Goal: Task Accomplishment & Management: Use online tool/utility

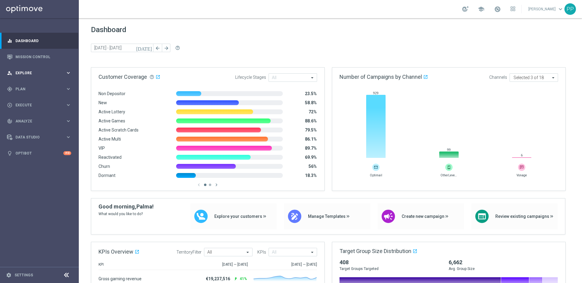
click at [21, 72] on span "Explore" at bounding box center [40, 73] width 50 height 4
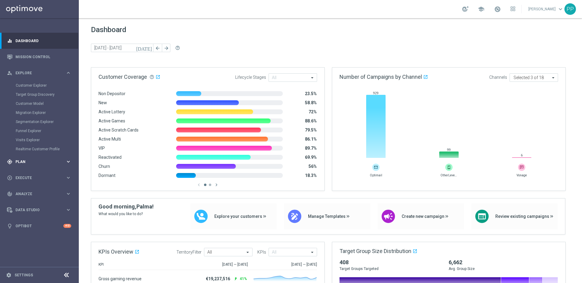
click at [19, 161] on span "Plan" at bounding box center [40, 162] width 50 height 4
click at [23, 120] on span "Templates" at bounding box center [37, 120] width 43 height 4
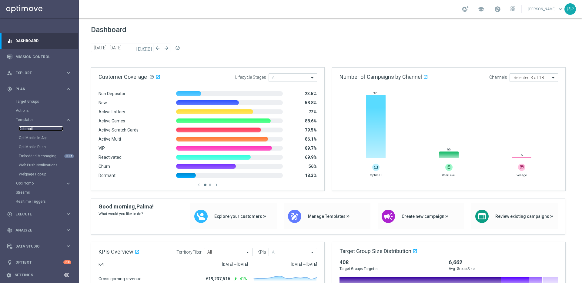
click at [25, 127] on link "Optimail" at bounding box center [41, 128] width 44 height 5
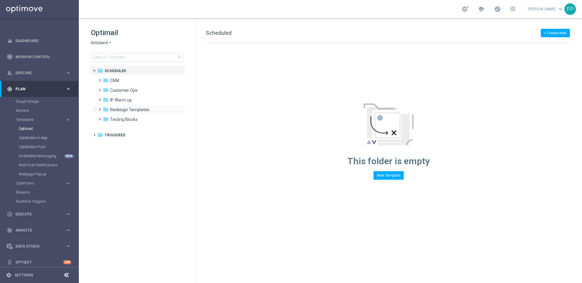
click at [100, 108] on span at bounding box center [98, 106] width 3 height 2
click at [105, 118] on span at bounding box center [104, 116] width 3 height 2
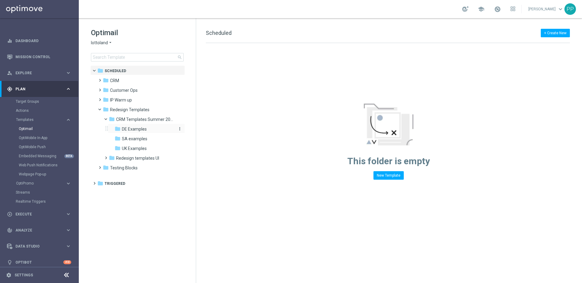
click at [125, 129] on span "DE Examples" at bounding box center [134, 128] width 25 height 5
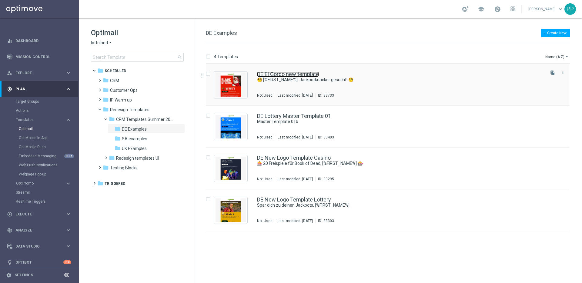
click at [285, 74] on link "DE El Gordo new template" at bounding box center [288, 74] width 62 height 5
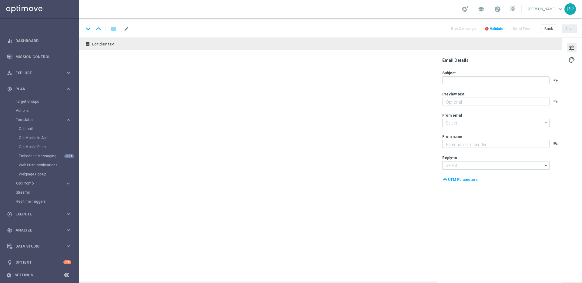
type textarea "Heute 30 % [DEMOGRAPHIC_DATA] auf dein Los"
type input "[EMAIL_ADDRESS][DOMAIN_NAME]"
type textarea "Lottoland"
type input "[EMAIL_ADDRESS][DOMAIN_NAME]"
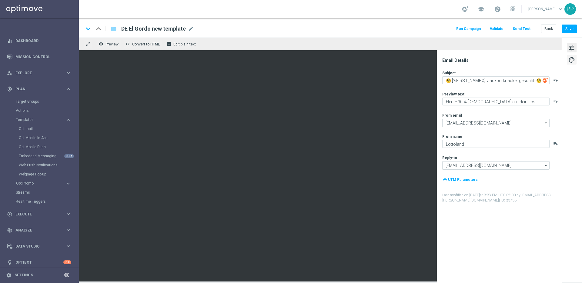
click at [570, 60] on span "palette" at bounding box center [571, 60] width 7 height 8
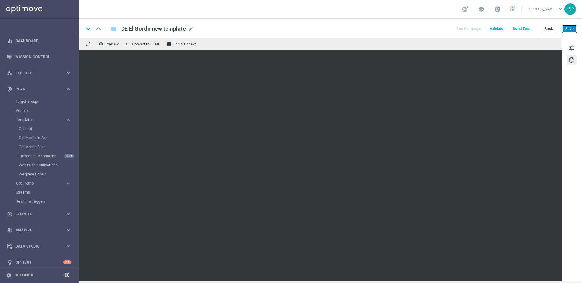
click at [567, 29] on button "Save" at bounding box center [569, 29] width 15 height 8
click at [568, 27] on button "Save" at bounding box center [569, 29] width 15 height 8
click at [516, 29] on button "Send Test" at bounding box center [522, 29] width 20 height 8
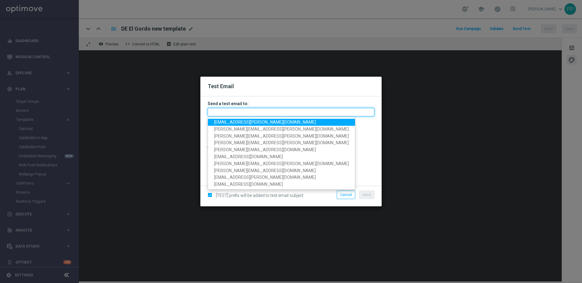
click at [229, 108] on input "text" at bounding box center [291, 112] width 167 height 8
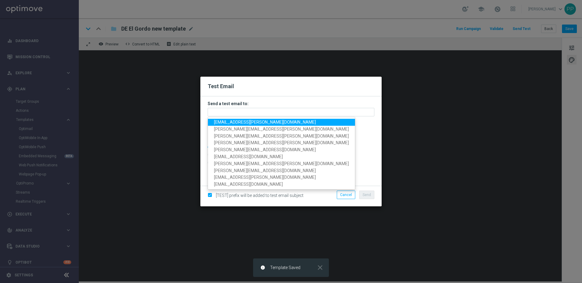
click at [225, 125] on link "[EMAIL_ADDRESS][PERSON_NAME][DOMAIN_NAME]" at bounding box center [281, 122] width 147 height 7
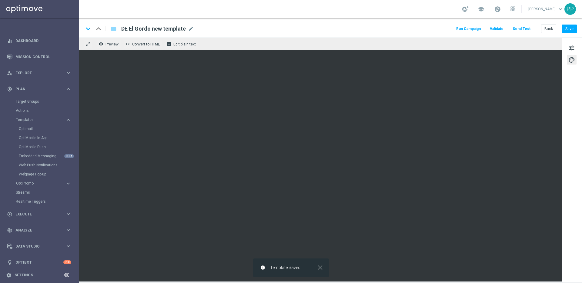
click at [531, 30] on button "Send Test" at bounding box center [522, 29] width 20 height 8
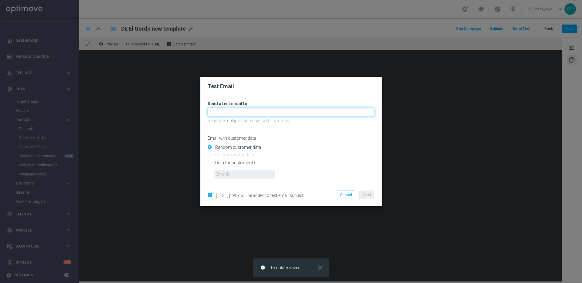
click at [250, 111] on input "text" at bounding box center [291, 112] width 167 height 8
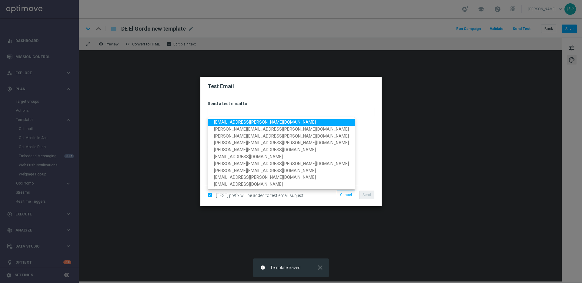
click at [243, 121] on span "[EMAIL_ADDRESS][PERSON_NAME][DOMAIN_NAME]" at bounding box center [265, 122] width 102 height 5
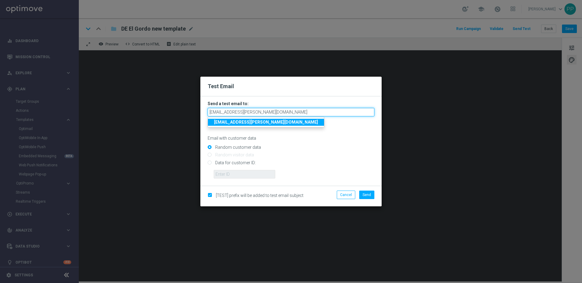
click at [274, 113] on input "[EMAIL_ADDRESS][PERSON_NAME][DOMAIN_NAME]" at bounding box center [291, 112] width 167 height 8
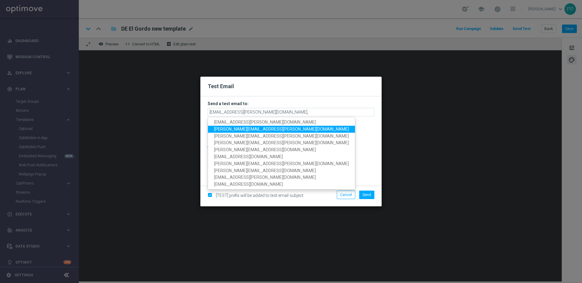
click at [232, 130] on span "[PERSON_NAME][EMAIL_ADDRESS][PERSON_NAME][DOMAIN_NAME]" at bounding box center [281, 129] width 135 height 5
type input "[EMAIL_ADDRESS][PERSON_NAME][DOMAIN_NAME],[PERSON_NAME][DOMAIN_NAME][EMAIL_ADDR…"
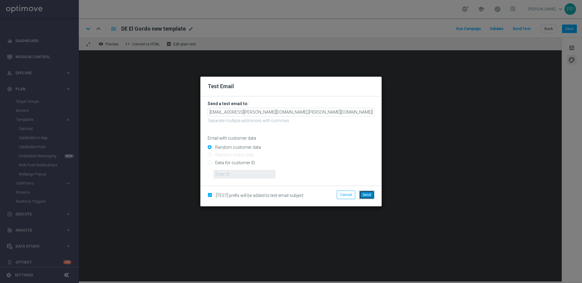
click at [367, 196] on span "Send" at bounding box center [367, 195] width 8 height 4
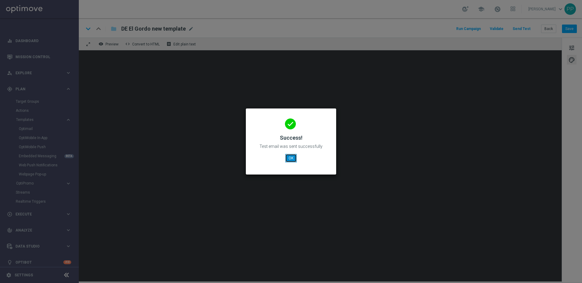
click at [290, 157] on button "OK" at bounding box center [291, 158] width 12 height 8
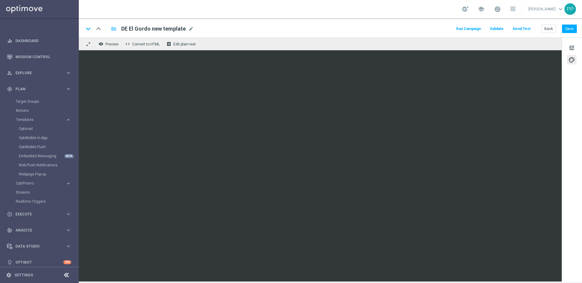
click at [523, 31] on button "Send Test" at bounding box center [522, 29] width 20 height 8
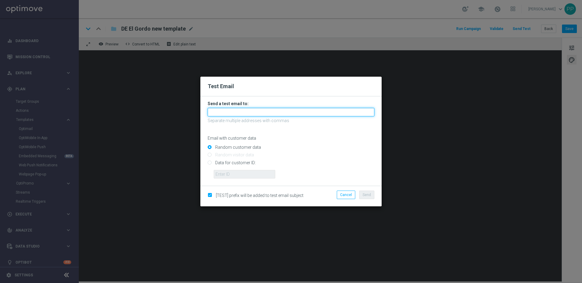
click at [247, 112] on input "text" at bounding box center [291, 112] width 167 height 8
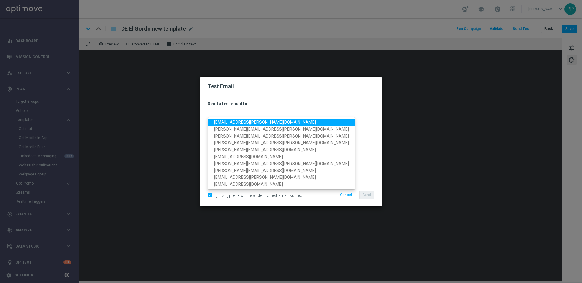
click at [234, 120] on span "[EMAIL_ADDRESS][PERSON_NAME][DOMAIN_NAME]" at bounding box center [265, 122] width 102 height 5
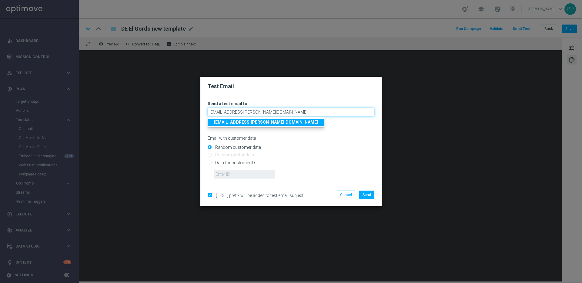
click at [270, 112] on input "[EMAIL_ADDRESS][PERSON_NAME][DOMAIN_NAME]" at bounding box center [291, 112] width 167 height 8
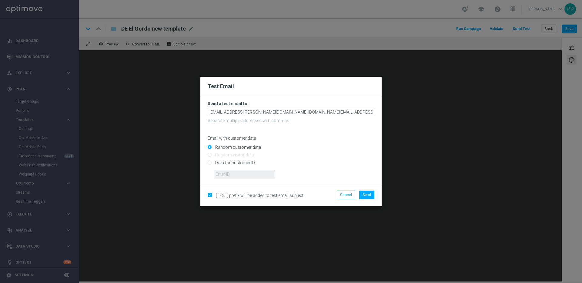
click at [328, 147] on input "Random customer data" at bounding box center [291, 150] width 167 height 8
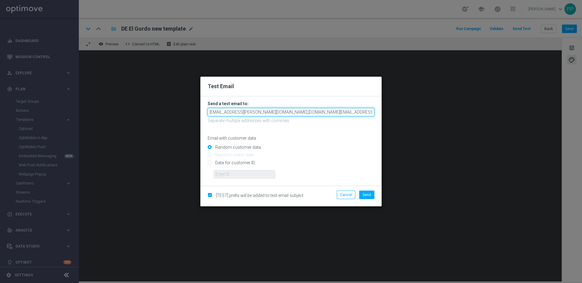
click at [263, 112] on input "[EMAIL_ADDRESS][PERSON_NAME][DOMAIN_NAME],[DOMAIN_NAME][EMAIL_ADDRESS][DOMAIN_N…" at bounding box center [291, 112] width 167 height 8
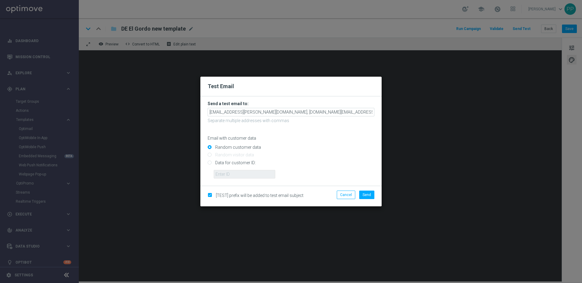
click at [315, 136] on p "Email with customer data" at bounding box center [291, 138] width 167 height 5
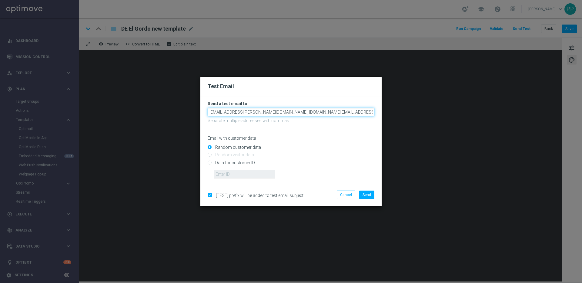
click at [264, 112] on input "[EMAIL_ADDRESS][PERSON_NAME][DOMAIN_NAME], [DOMAIN_NAME][EMAIL_ADDRESS][DOMAIN_…" at bounding box center [291, 112] width 167 height 8
type input "[EMAIL_ADDRESS][PERSON_NAME][DOMAIN_NAME],[DOMAIN_NAME][EMAIL_ADDRESS][DOMAIN_N…"
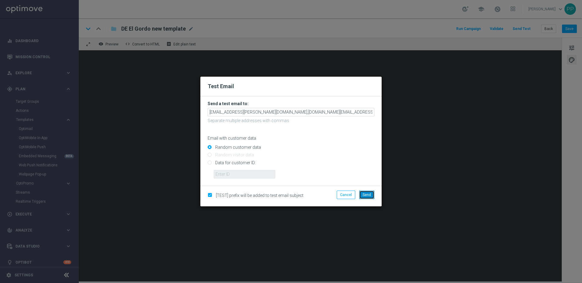
click at [367, 196] on span "Send" at bounding box center [367, 195] width 8 height 4
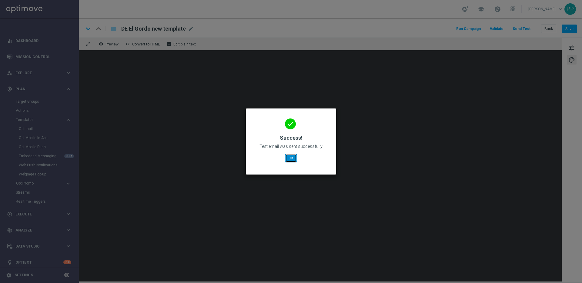
click at [293, 159] on button "OK" at bounding box center [291, 158] width 12 height 8
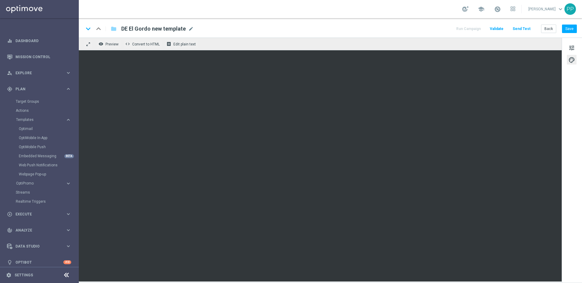
click at [566, 112] on div "tune palette" at bounding box center [572, 160] width 20 height 245
click at [515, 28] on button "Send Test" at bounding box center [522, 29] width 20 height 8
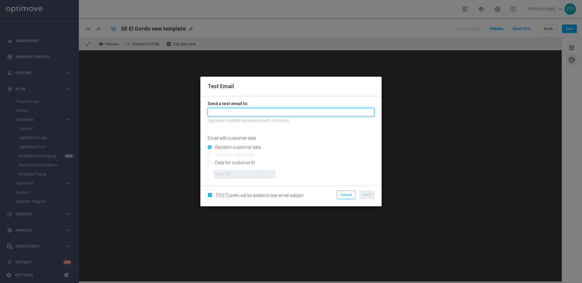
click at [224, 112] on input "text" at bounding box center [291, 112] width 167 height 8
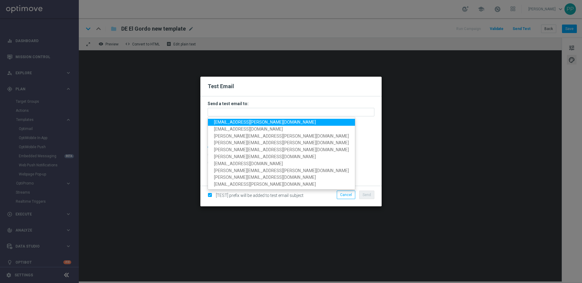
click at [225, 121] on span "[EMAIL_ADDRESS][PERSON_NAME][DOMAIN_NAME]" at bounding box center [265, 122] width 102 height 5
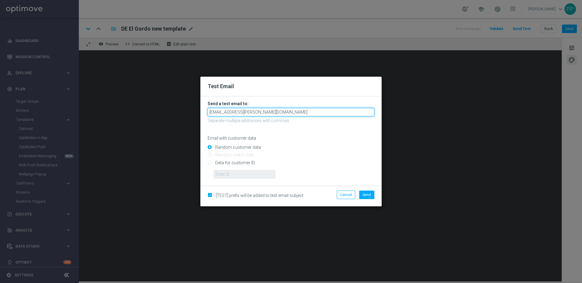
click at [275, 111] on input "[EMAIL_ADDRESS][PERSON_NAME][DOMAIN_NAME]" at bounding box center [291, 112] width 167 height 8
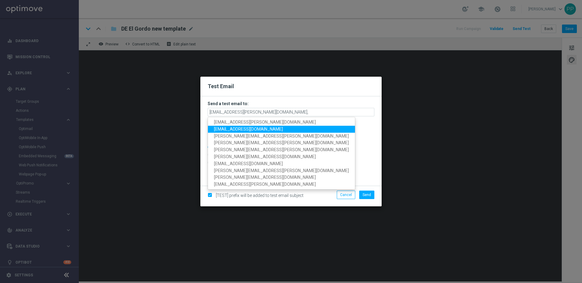
click at [248, 129] on span "[EMAIL_ADDRESS][DOMAIN_NAME]" at bounding box center [248, 129] width 69 height 5
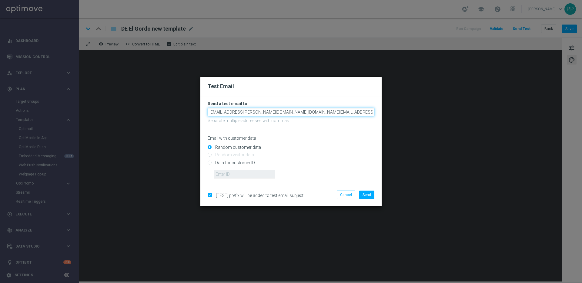
click at [320, 109] on input "[EMAIL_ADDRESS][PERSON_NAME][DOMAIN_NAME],[DOMAIN_NAME][EMAIL_ADDRESS][DOMAIN_N…" at bounding box center [291, 112] width 167 height 8
click at [322, 112] on input "[EMAIL_ADDRESS][PERSON_NAME][DOMAIN_NAME],[DOMAIN_NAME][EMAIL_ADDRESS][DOMAIN_N…" at bounding box center [291, 112] width 167 height 8
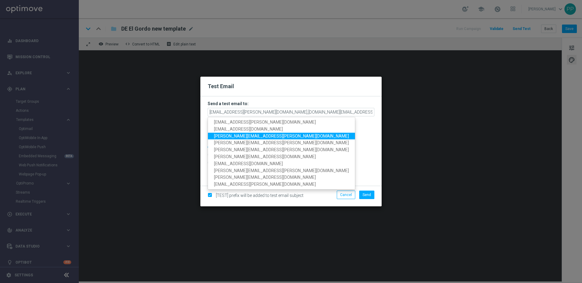
click at [250, 137] on span "[PERSON_NAME][EMAIL_ADDRESS][PERSON_NAME][DOMAIN_NAME]" at bounding box center [281, 135] width 135 height 5
type input "[EMAIL_ADDRESS][PERSON_NAME][DOMAIN_NAME],[DOMAIN_NAME][EMAIL_ADDRESS][DOMAIN_N…"
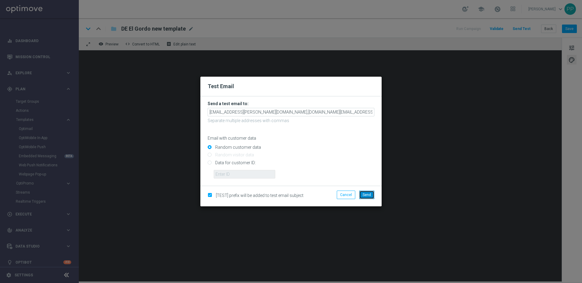
click at [364, 196] on span "Send" at bounding box center [367, 195] width 8 height 4
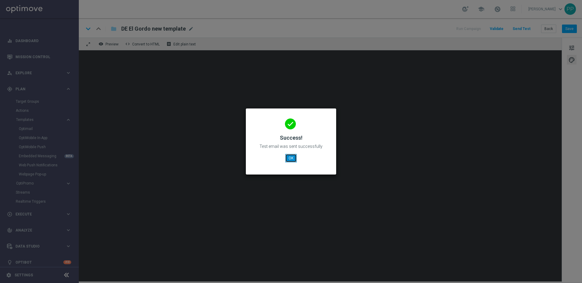
click at [293, 160] on button "OK" at bounding box center [291, 158] width 12 height 8
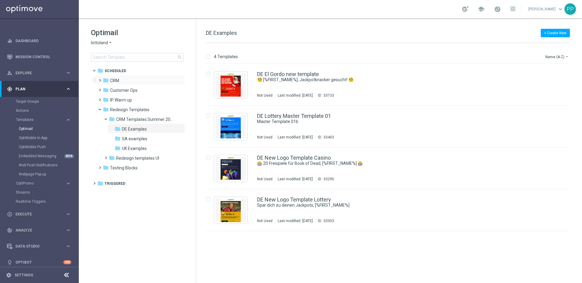
click at [100, 79] on span at bounding box center [98, 77] width 3 height 2
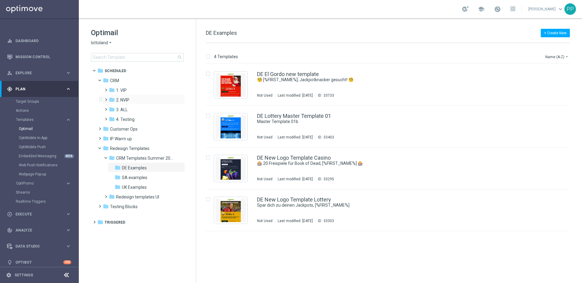
click at [105, 98] on span at bounding box center [104, 97] width 3 height 2
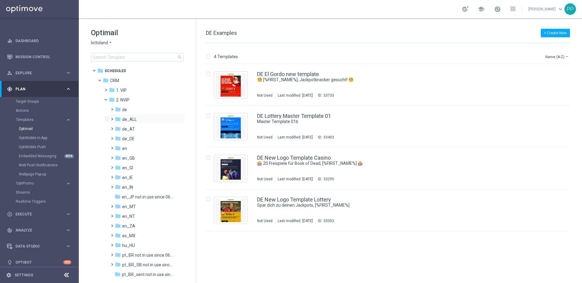
click at [112, 118] on span at bounding box center [110, 116] width 3 height 2
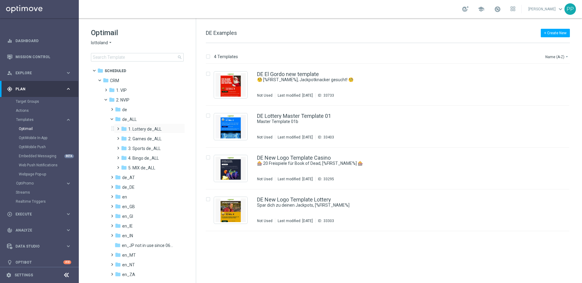
click at [118, 126] on span at bounding box center [116, 126] width 3 height 2
click at [123, 137] on span at bounding box center [123, 136] width 3 height 2
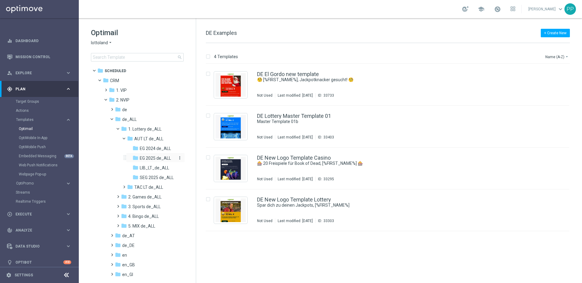
click at [150, 157] on span "EG 2025 de_ALL" at bounding box center [155, 158] width 31 height 5
